Goal: Information Seeking & Learning: Learn about a topic

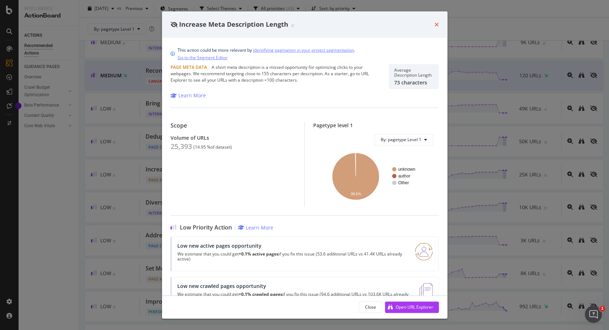
click at [437, 22] on icon "times" at bounding box center [437, 25] width 4 height 6
click at [462, 12] on div "Increase Meta Description Length This action could be more relevant by identify…" at bounding box center [304, 165] width 609 height 330
click at [435, 23] on icon "times" at bounding box center [437, 25] width 4 height 6
